Goal: Information Seeking & Learning: Learn about a topic

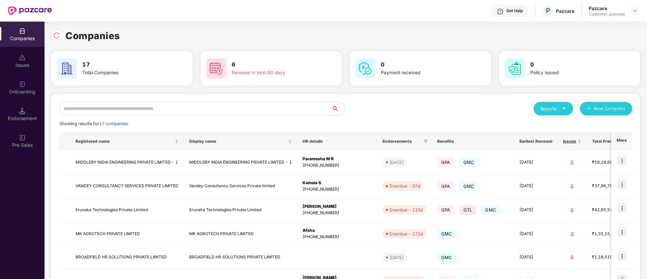
click at [232, 108] on input "text" at bounding box center [195, 108] width 272 height 13
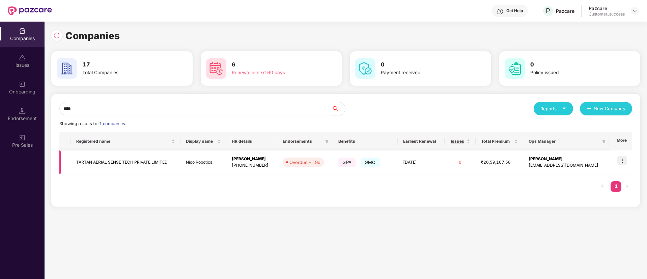
type input "****"
click at [624, 160] on img at bounding box center [621, 160] width 9 height 9
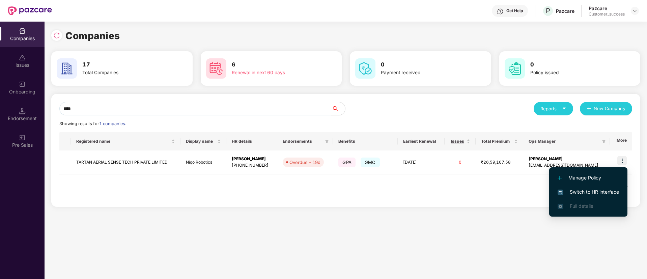
click at [597, 192] on span "Switch to HR interface" at bounding box center [587, 191] width 61 height 7
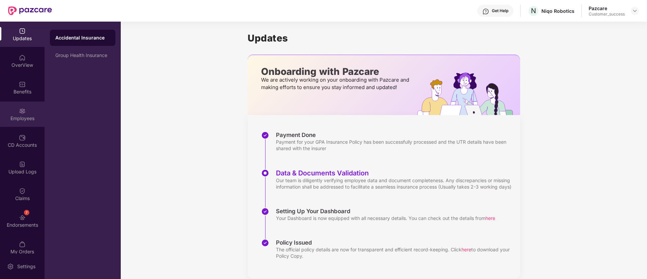
click at [27, 119] on div "Employees" at bounding box center [22, 118] width 45 height 7
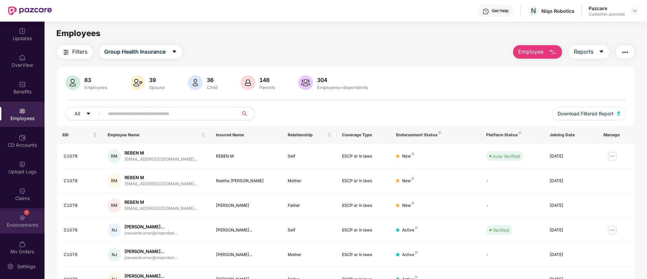
click at [19, 210] on div "7 Endorsements" at bounding box center [22, 220] width 45 height 25
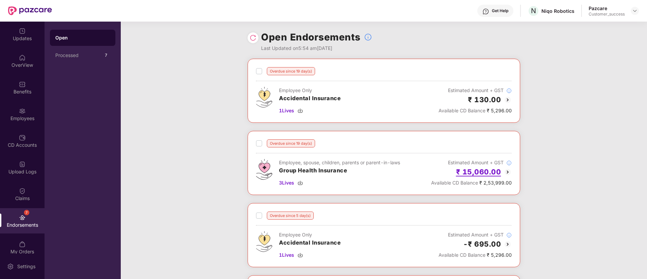
scroll to position [136, 0]
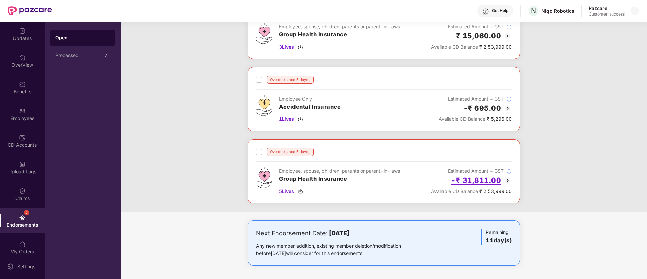
click at [489, 182] on h2 "-₹ 31,811.00" at bounding box center [476, 180] width 50 height 11
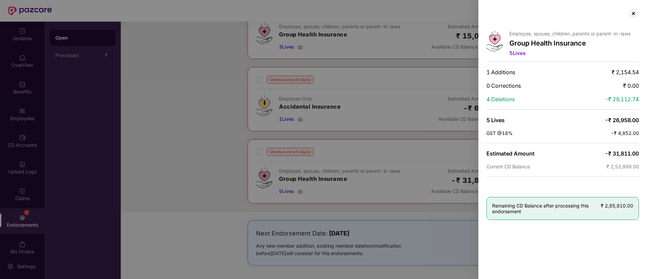
click at [447, 164] on div at bounding box center [323, 139] width 647 height 279
click at [634, 12] on div at bounding box center [633, 13] width 11 height 11
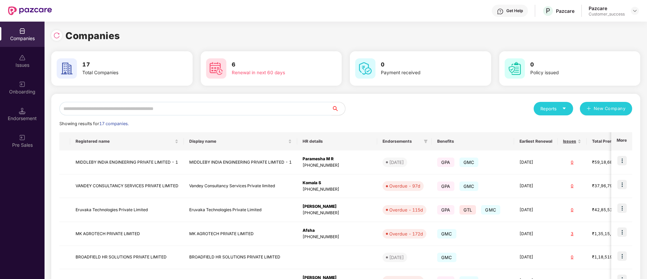
click at [200, 108] on input "text" at bounding box center [195, 108] width 272 height 13
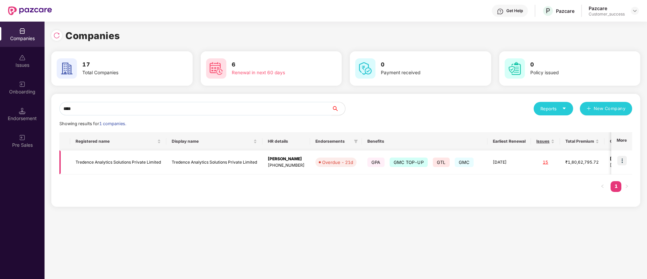
type input "****"
click at [624, 162] on img at bounding box center [621, 160] width 9 height 9
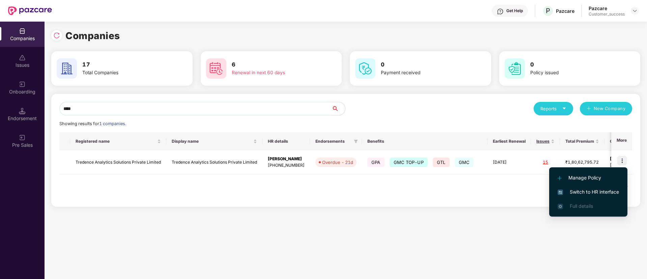
click at [570, 190] on span "Switch to HR interface" at bounding box center [587, 191] width 61 height 7
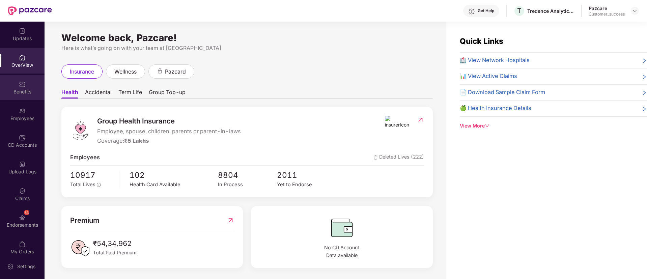
click at [26, 97] on div "Benefits" at bounding box center [22, 87] width 45 height 25
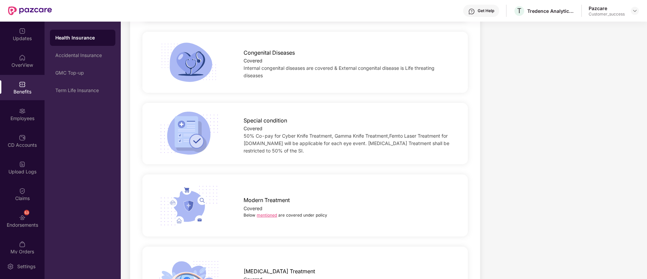
scroll to position [996, 0]
click at [267, 212] on link "mentioned" at bounding box center [267, 214] width 20 height 5
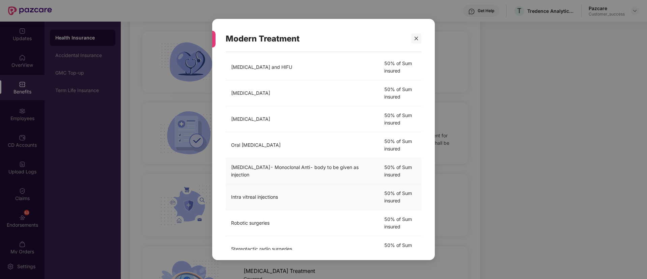
scroll to position [0, 0]
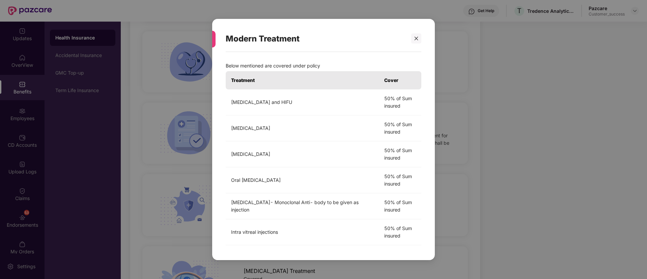
click at [422, 36] on div "Modern Treatment Below mentioned are covered under policy Treatment Cover [MEDI…" at bounding box center [323, 139] width 223 height 241
click at [416, 37] on icon "close" at bounding box center [416, 38] width 5 height 5
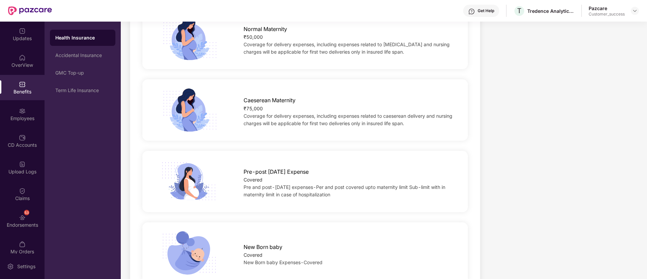
scroll to position [705, 0]
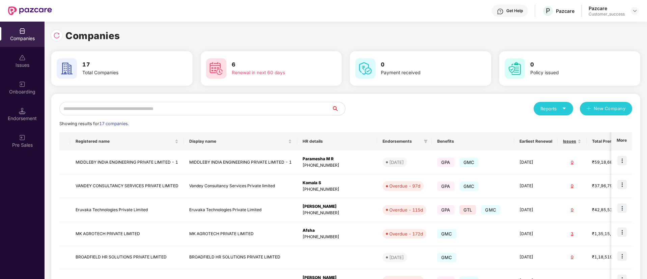
click at [287, 110] on input "text" at bounding box center [195, 108] width 272 height 13
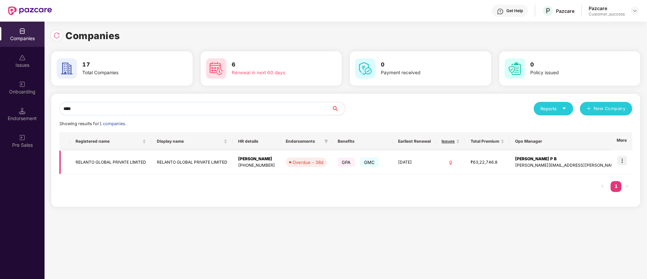
type input "****"
click at [623, 157] on img at bounding box center [621, 160] width 9 height 9
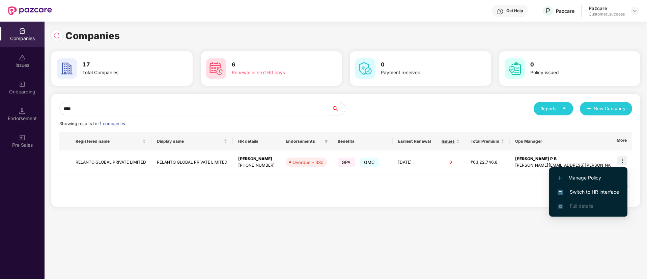
click at [585, 195] on span "Switch to HR interface" at bounding box center [587, 191] width 61 height 7
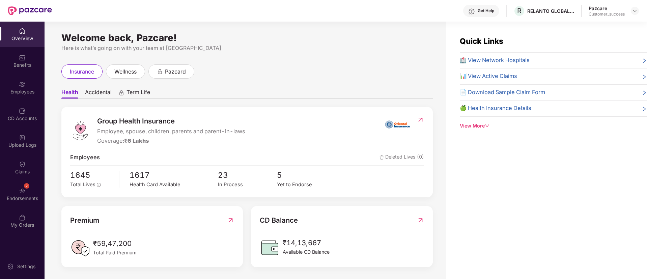
click at [41, 91] on div "Employees" at bounding box center [22, 91] width 45 height 7
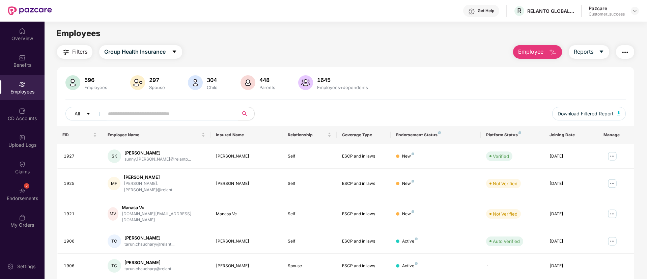
click at [145, 107] on span at bounding box center [169, 113] width 138 height 13
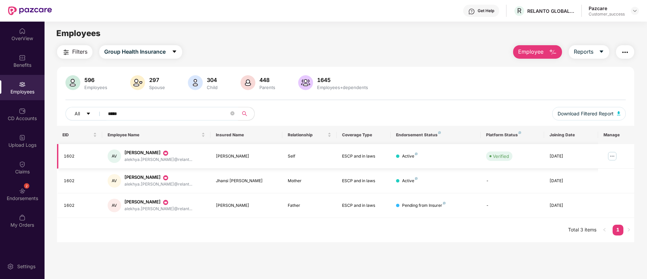
type input "*****"
click at [610, 155] on img at bounding box center [612, 156] width 11 height 11
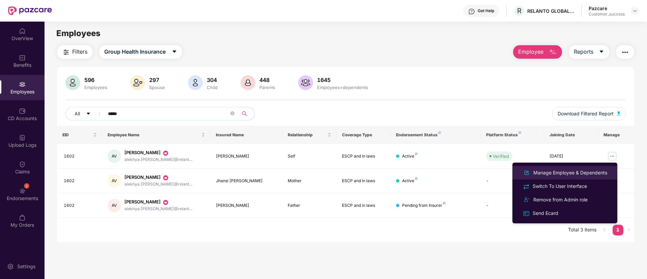
click at [588, 172] on div "Manage Employee & Dependents" at bounding box center [570, 172] width 77 height 7
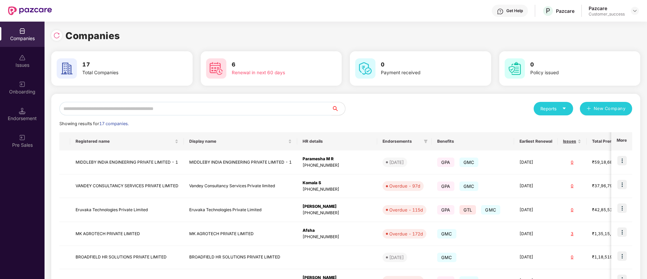
click at [292, 107] on input "text" at bounding box center [195, 108] width 272 height 13
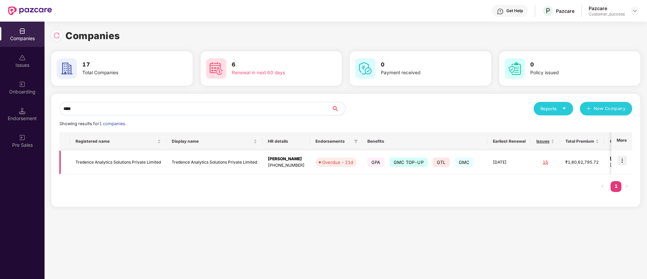
type input "****"
click at [625, 157] on img at bounding box center [621, 160] width 9 height 9
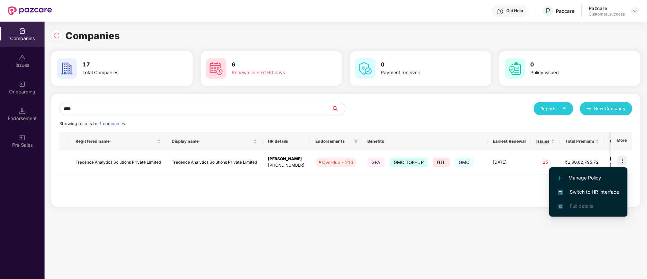
click at [579, 188] on span "Switch to HR interface" at bounding box center [587, 191] width 61 height 7
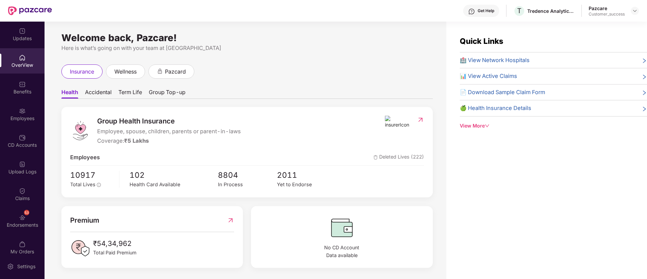
click at [21, 79] on div "Benefits" at bounding box center [22, 87] width 45 height 25
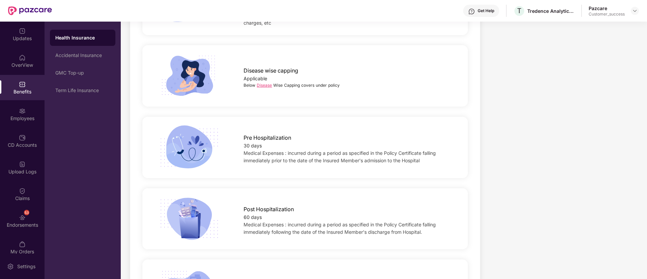
scroll to position [333, 0]
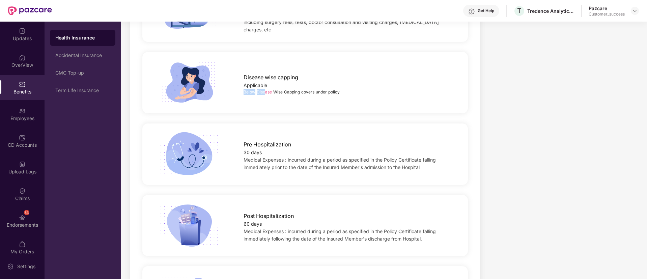
click at [266, 81] on div "Disease wise capping Applicable Below Disease Wise Capping covers under policy" at bounding box center [348, 82] width 231 height 25
click at [266, 89] on link "Disease" at bounding box center [264, 91] width 15 height 5
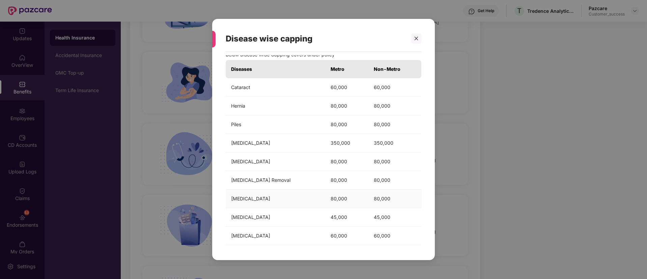
scroll to position [13, 0]
click at [415, 37] on icon "close" at bounding box center [416, 38] width 5 height 5
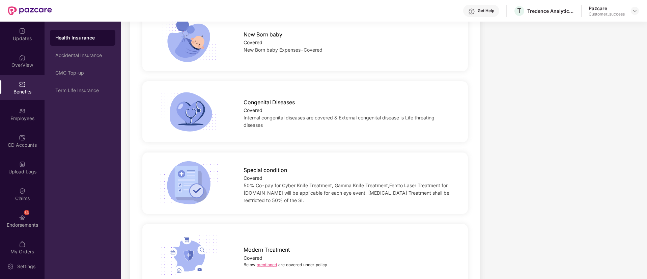
scroll to position [1038, 0]
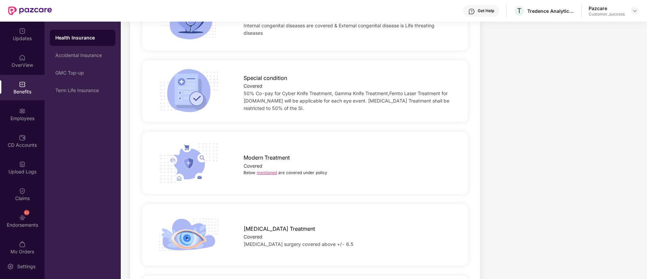
click at [269, 170] on link "mentioned" at bounding box center [267, 172] width 20 height 5
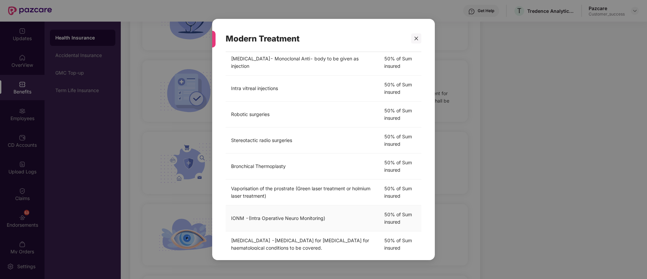
scroll to position [158, 0]
